Goal: Information Seeking & Learning: Learn about a topic

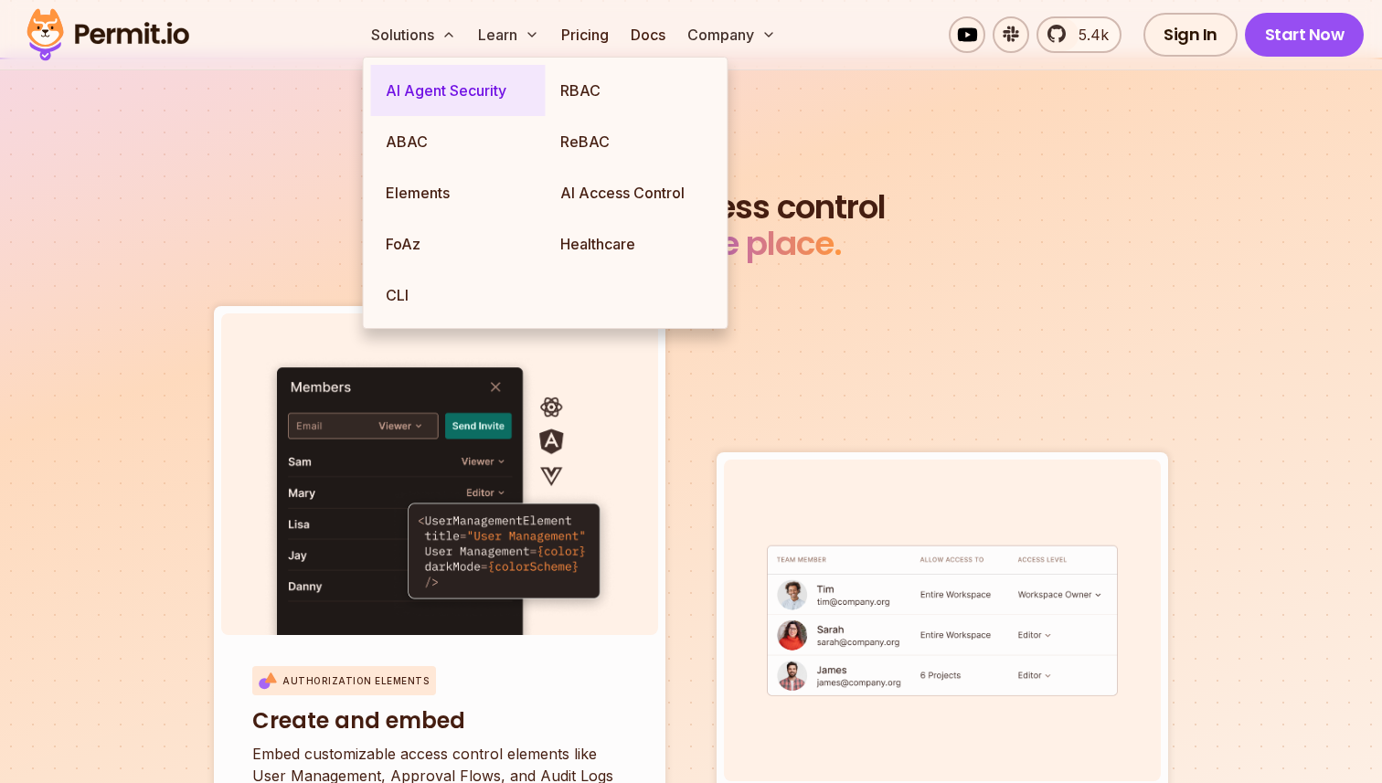
click at [445, 84] on link "AI Agent Security" at bounding box center [458, 90] width 175 height 51
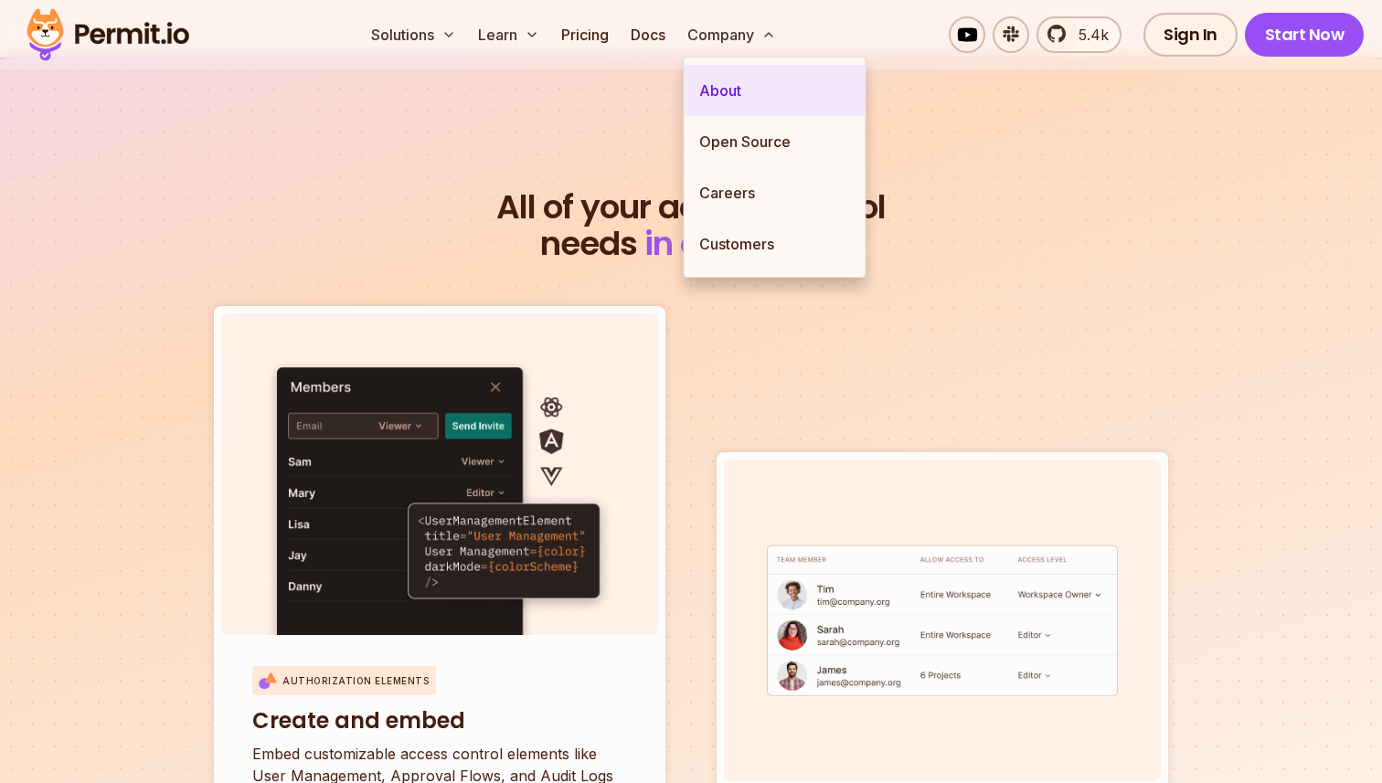
click at [740, 81] on link "About" at bounding box center [775, 90] width 181 height 51
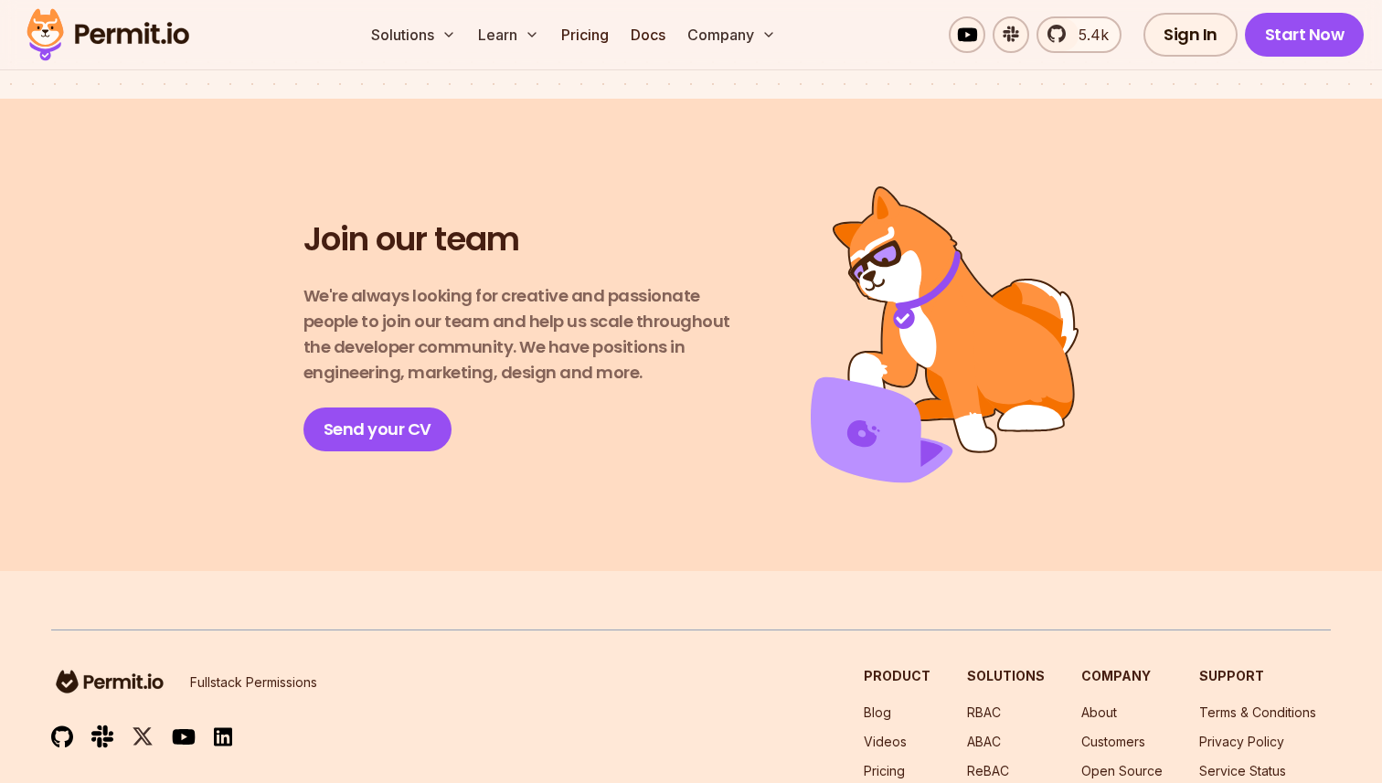
scroll to position [3313, 0]
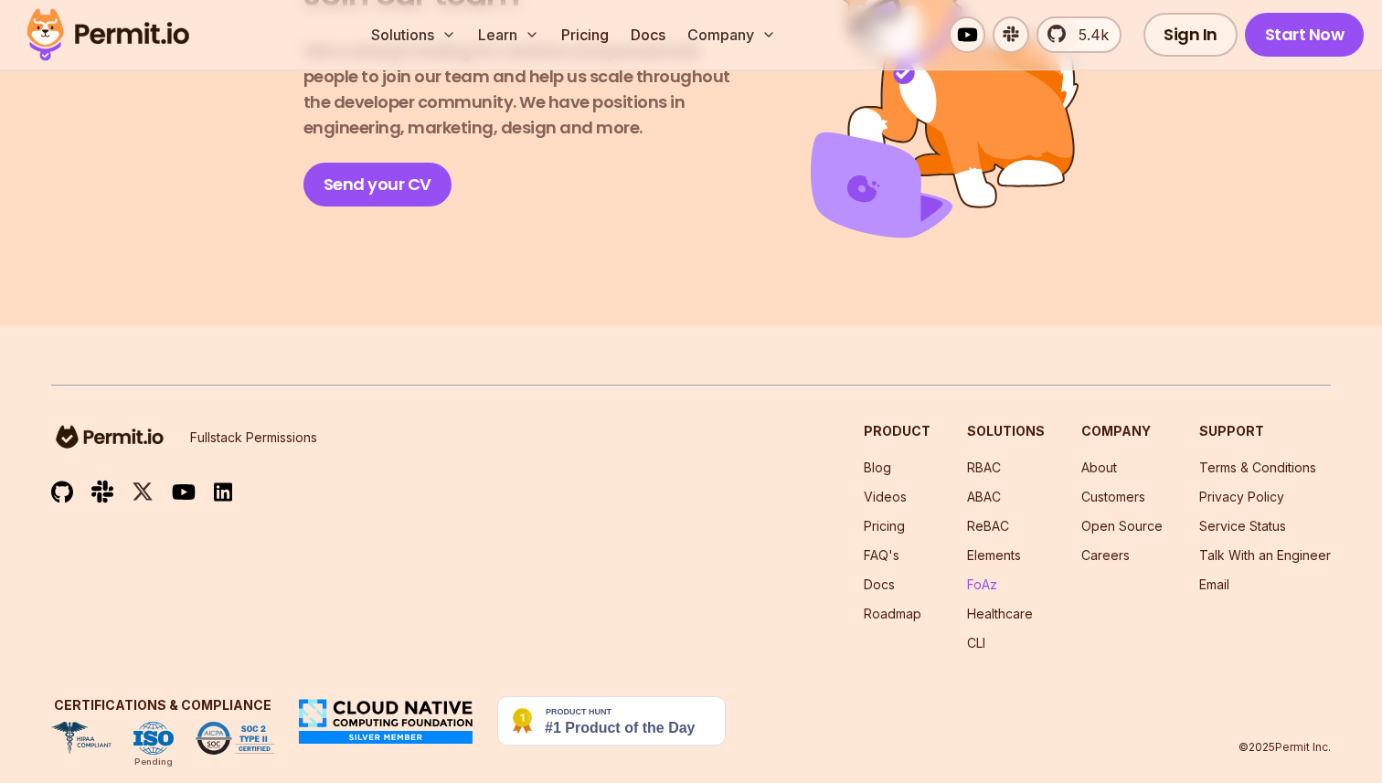
click at [986, 577] on link "FoAz" at bounding box center [982, 585] width 30 height 16
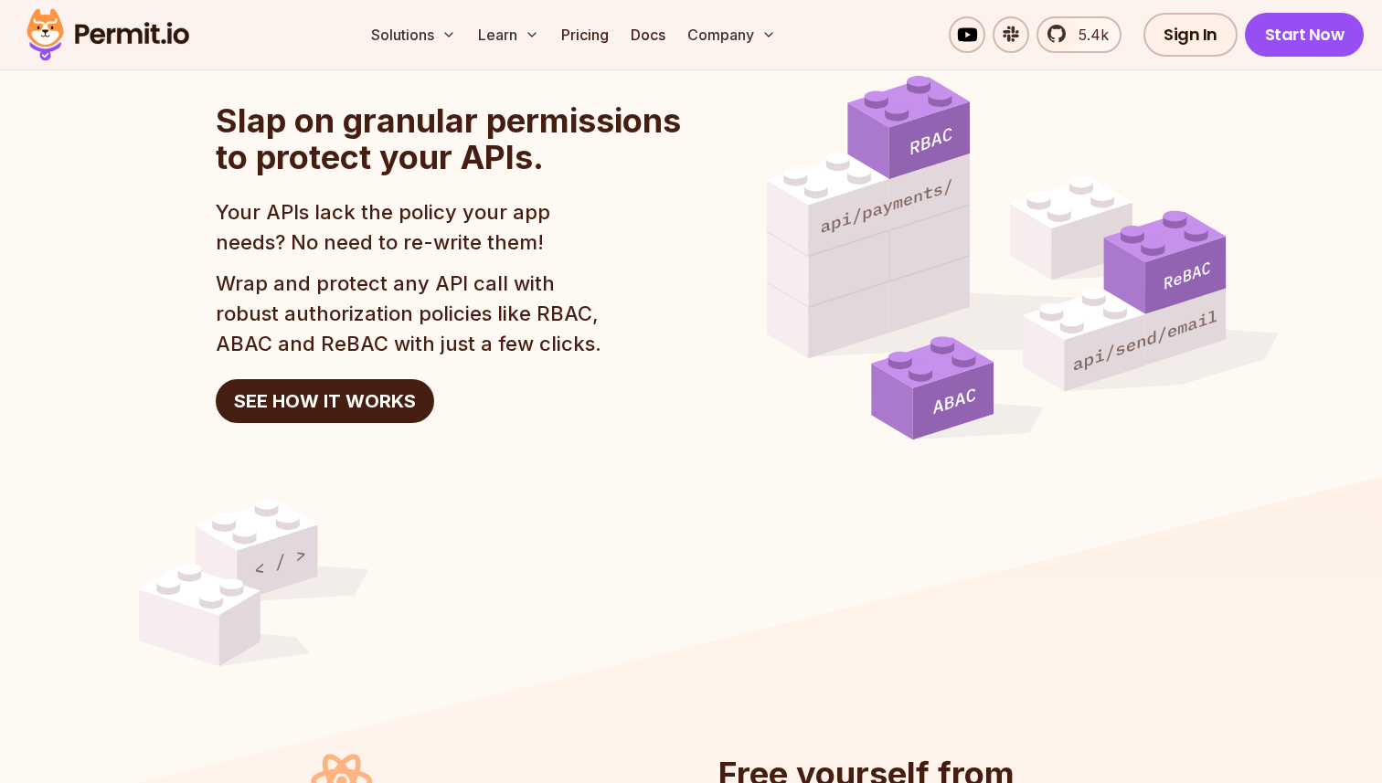
scroll to position [1926, 0]
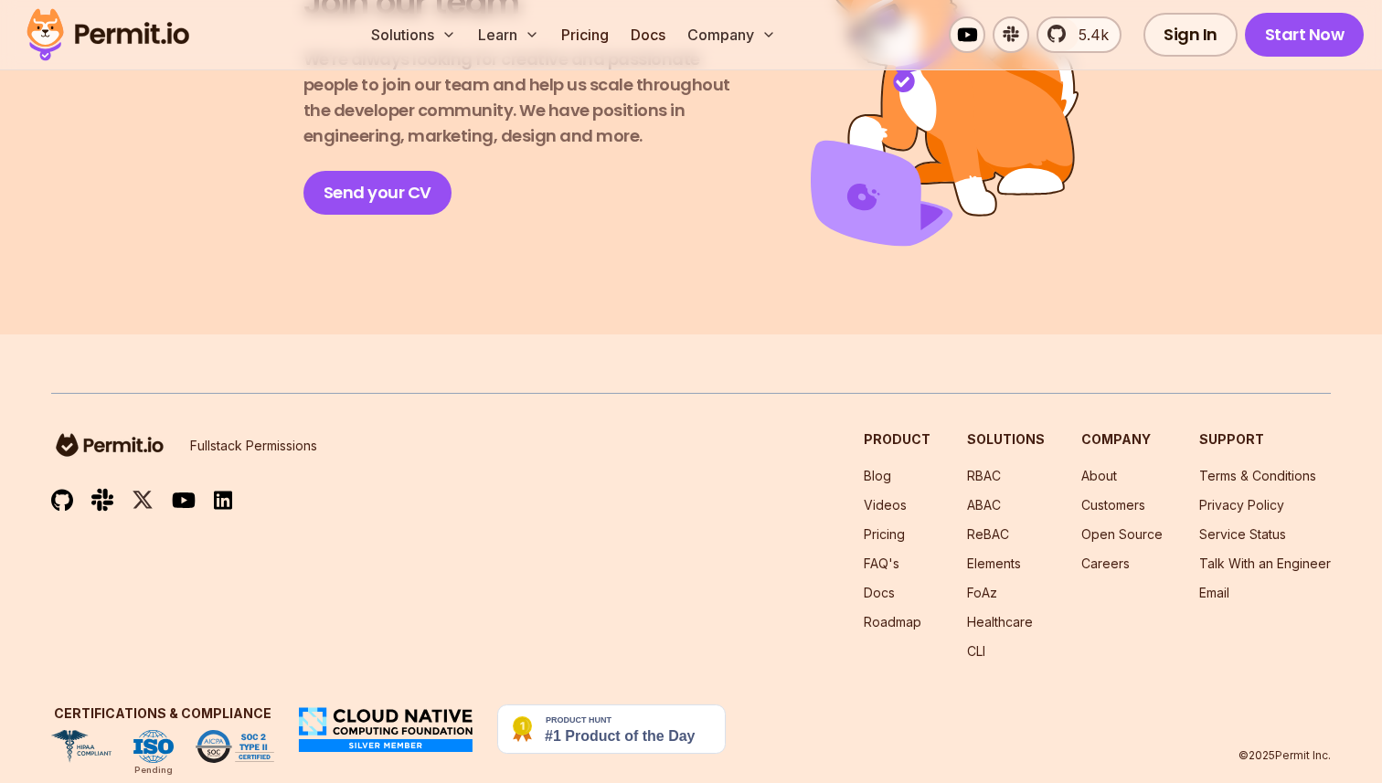
scroll to position [3310, 0]
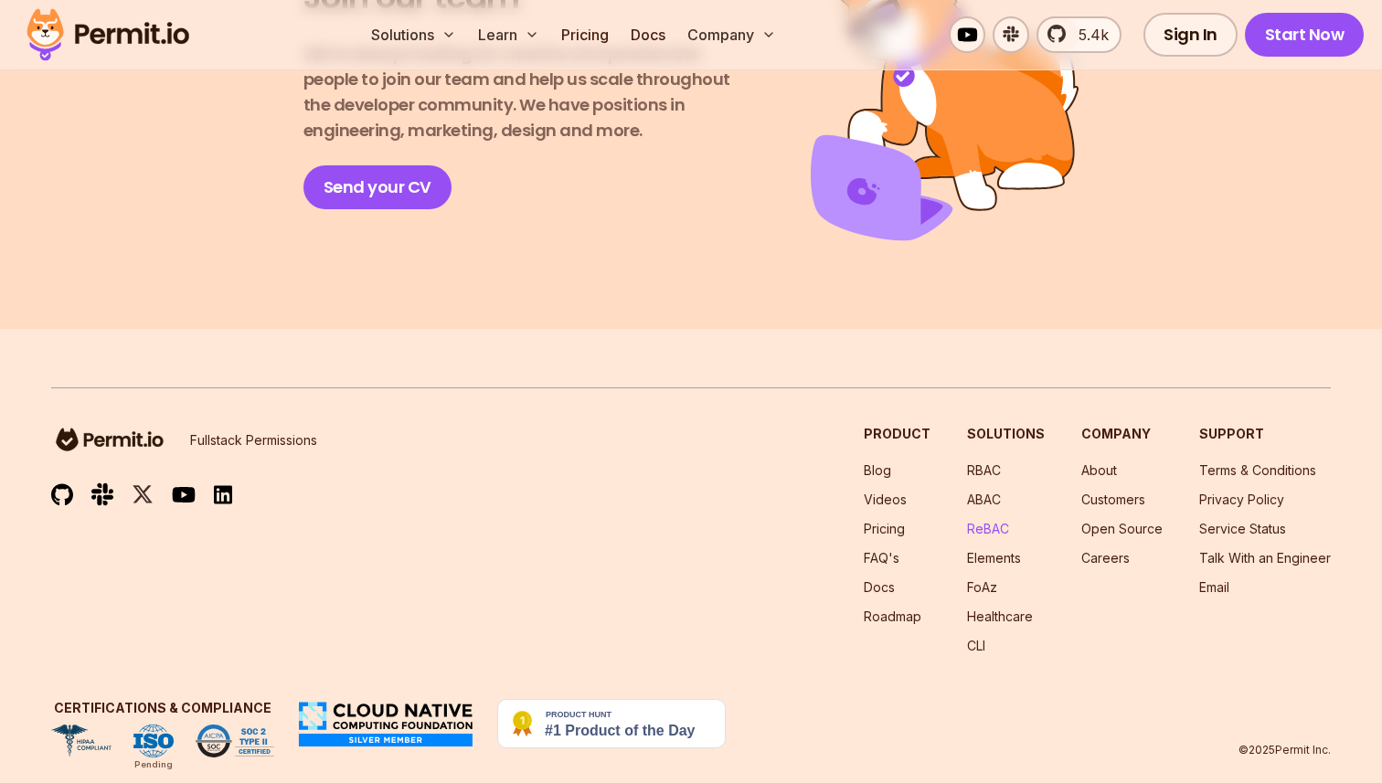
click at [989, 521] on link "ReBAC" at bounding box center [988, 529] width 42 height 16
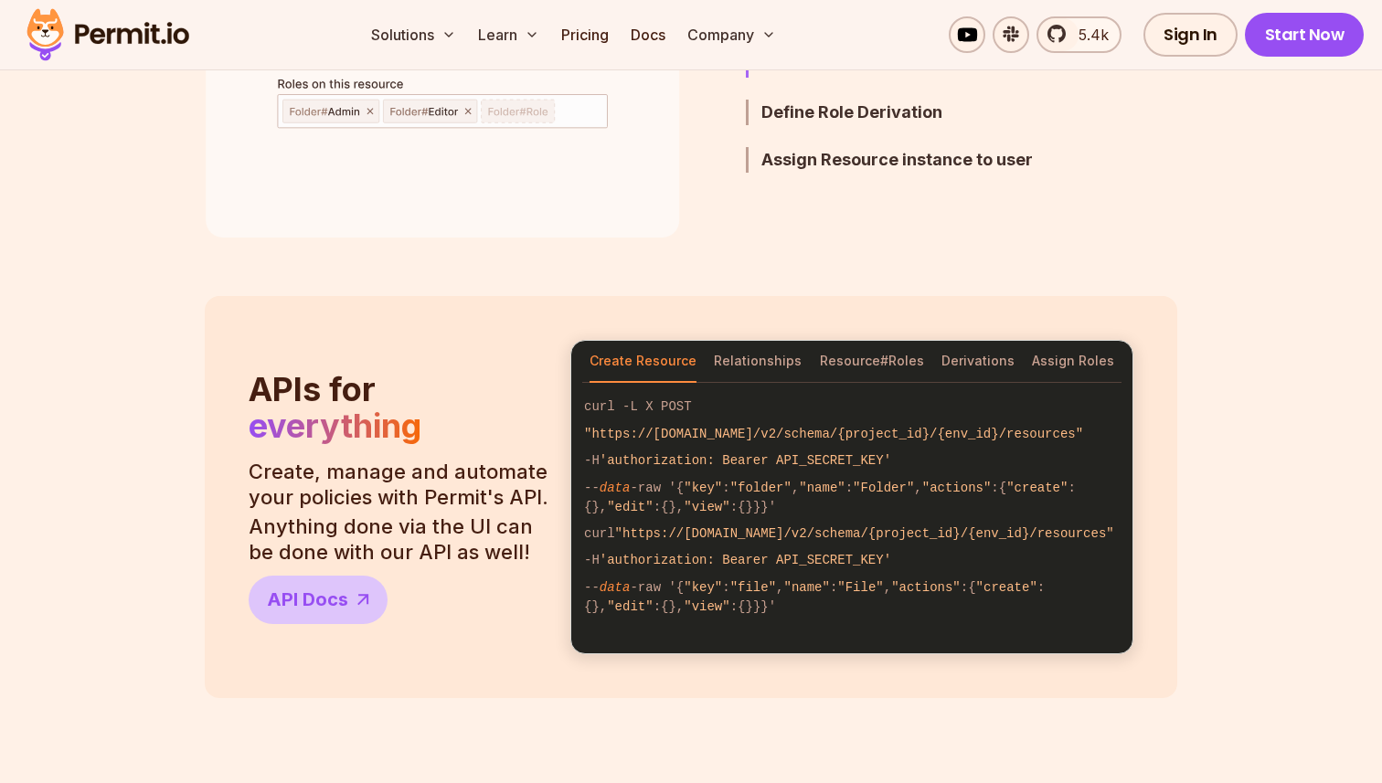
scroll to position [1391, 0]
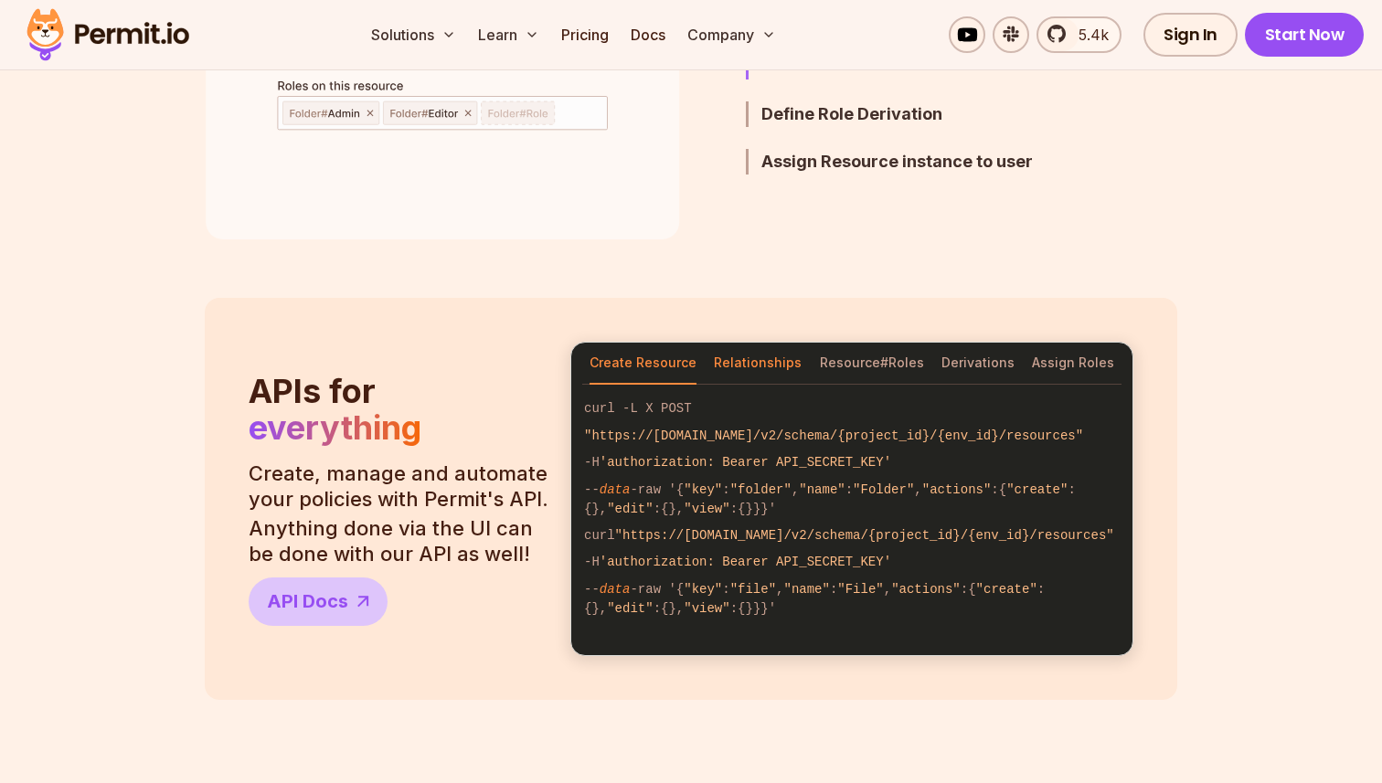
click at [763, 356] on button "Relationships" at bounding box center [758, 364] width 88 height 42
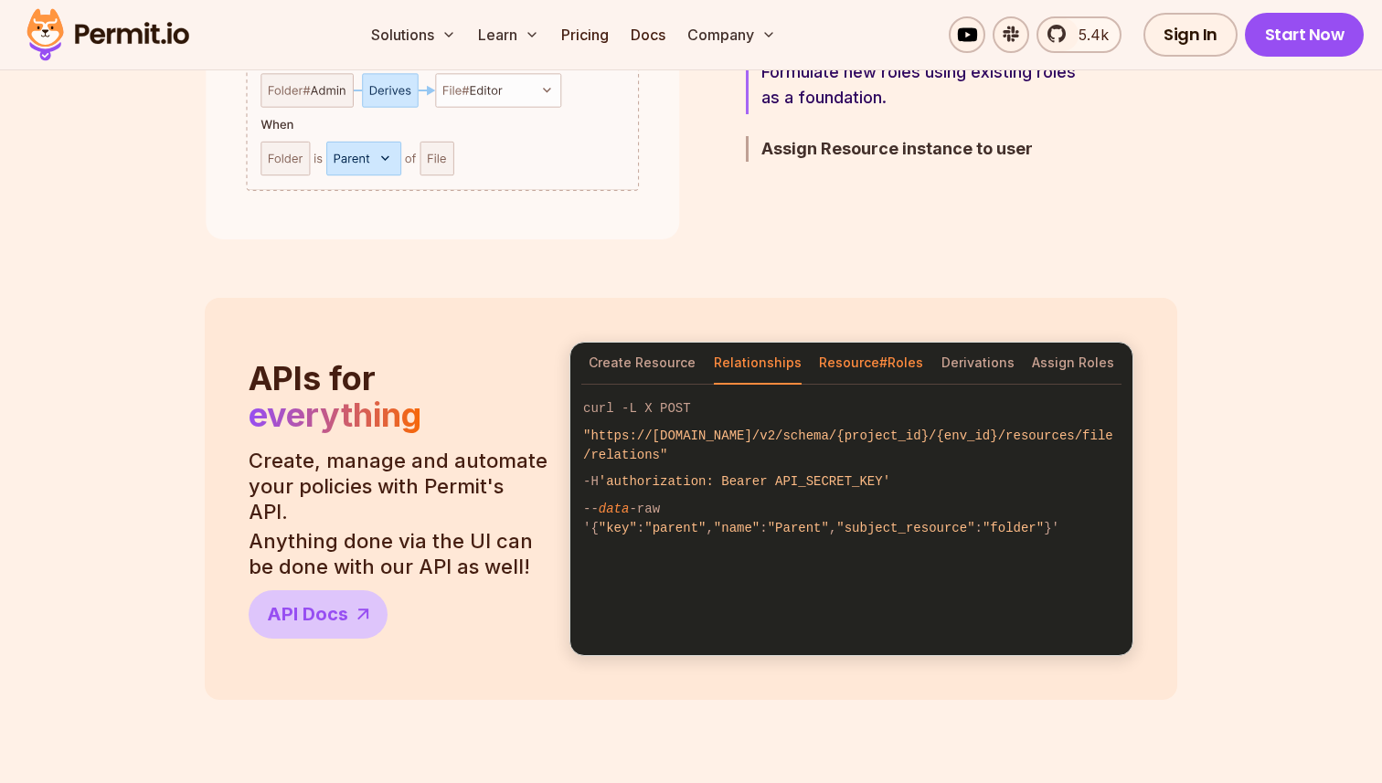
click at [862, 360] on button "Resource#Roles" at bounding box center [871, 364] width 104 height 42
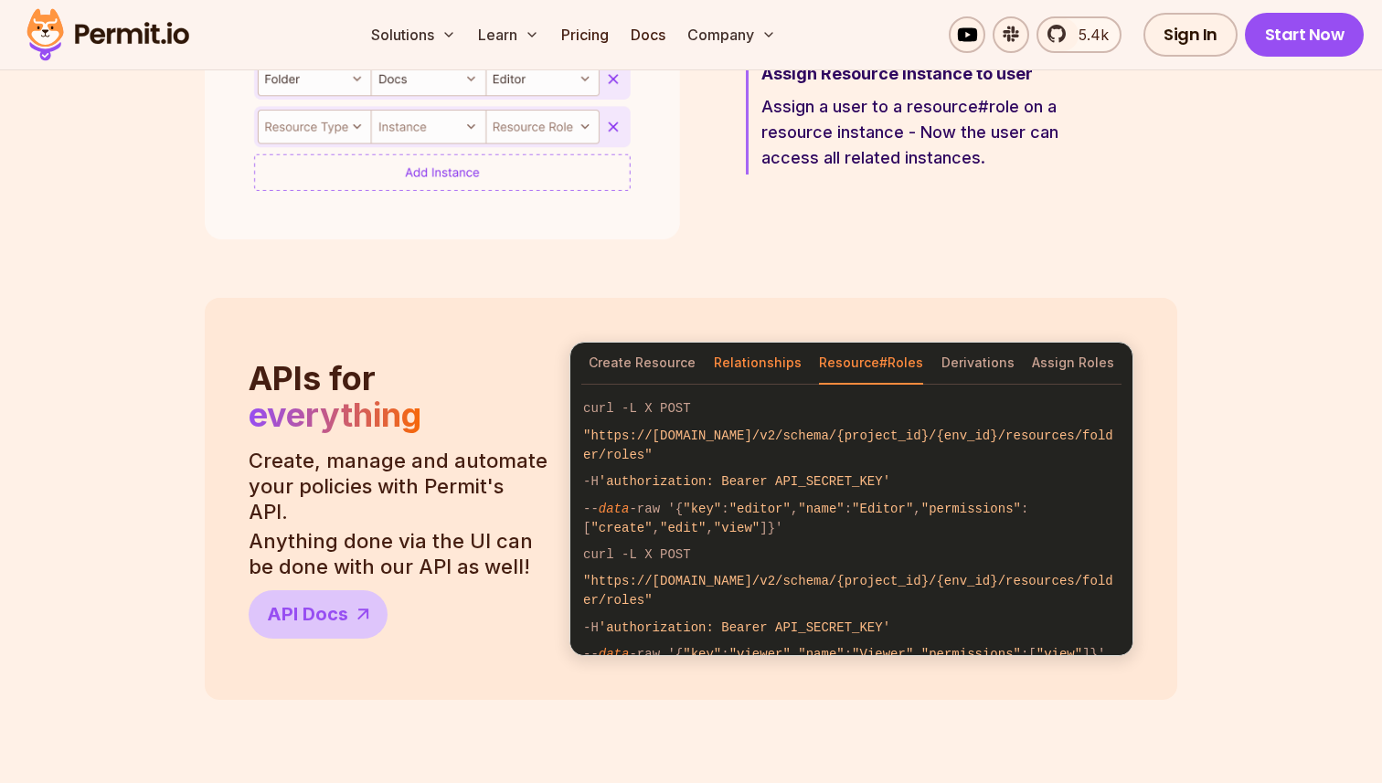
click at [781, 367] on button "Relationships" at bounding box center [758, 364] width 88 height 42
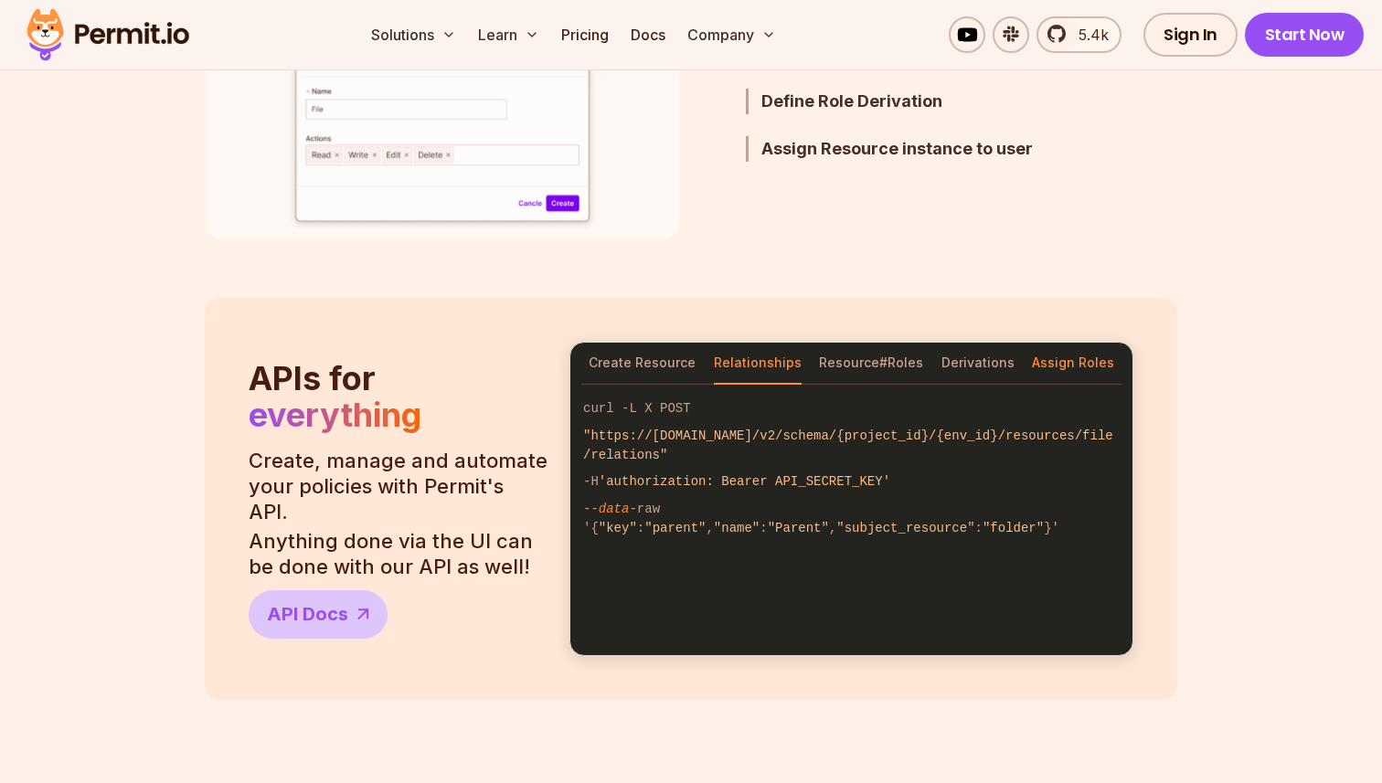
click at [1070, 363] on button "Assign Roles" at bounding box center [1073, 364] width 82 height 42
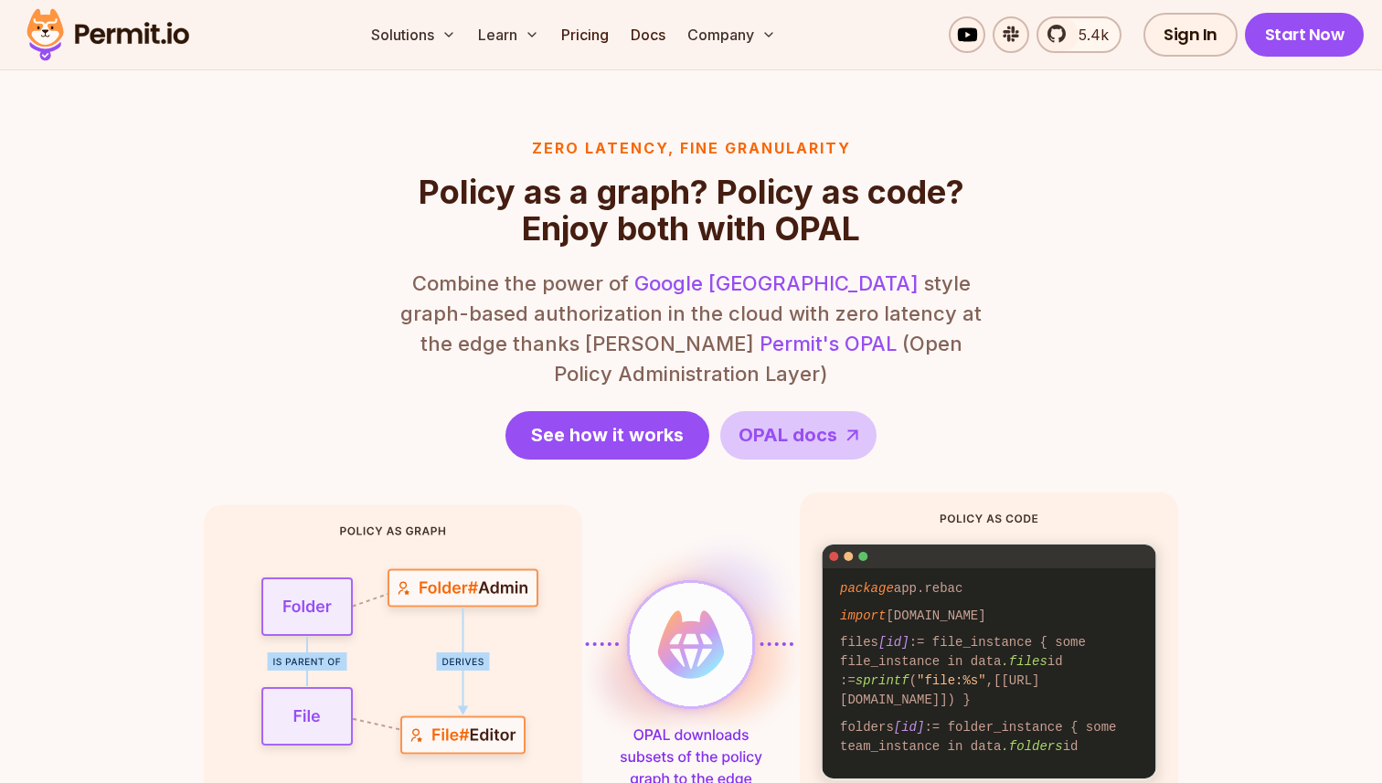
scroll to position [2187, 0]
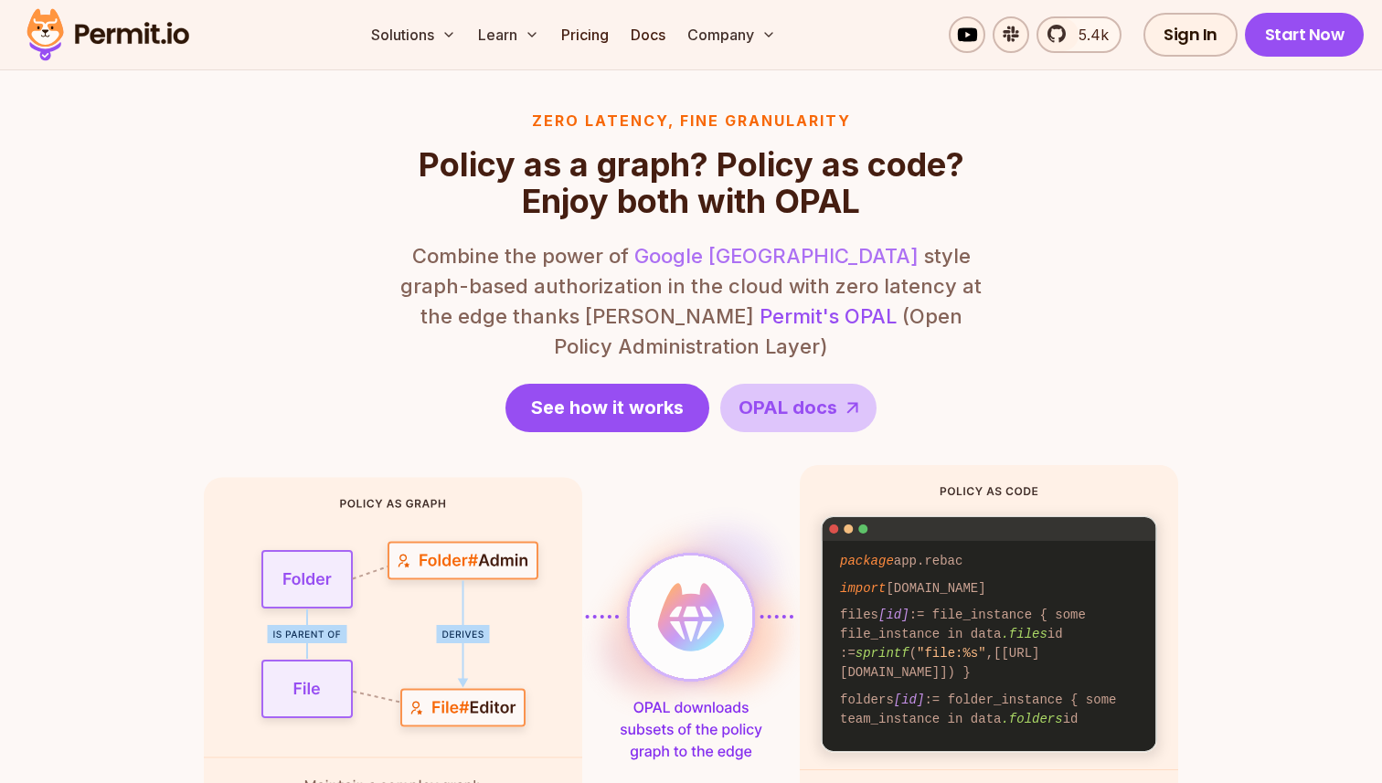
click at [696, 254] on link "Google [GEOGRAPHIC_DATA]" at bounding box center [776, 256] width 284 height 24
